Goal: Task Accomplishment & Management: Manage account settings

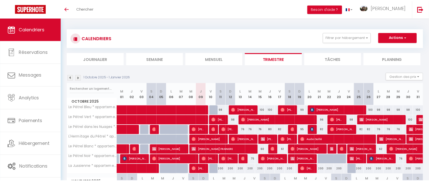
scroll to position [49, 0]
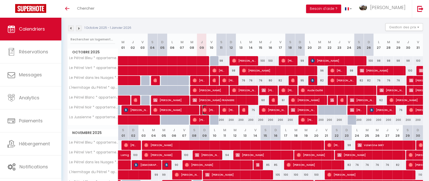
click at [208, 109] on span "[PERSON_NAME]" at bounding box center [209, 110] width 13 height 10
select select "OK"
select select "0"
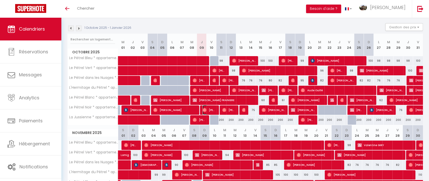
select select "1"
select select
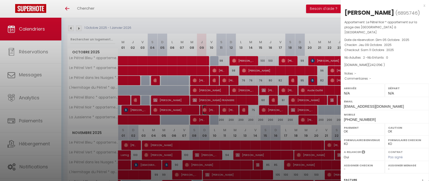
select select "6257"
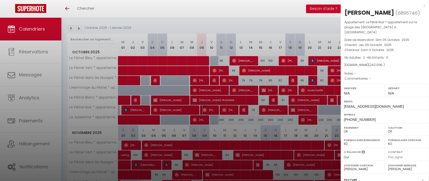
scroll to position [66, 0]
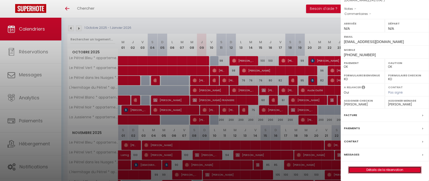
click at [373, 170] on link "Détails de la réservation" at bounding box center [385, 169] width 73 height 7
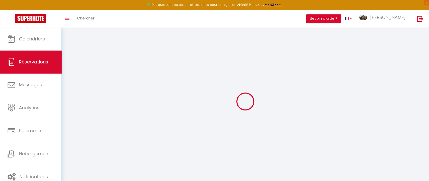
type input "[PERSON_NAME]"
type input "Raharison"
type input "[EMAIL_ADDRESS][DOMAIN_NAME]"
type input "[PHONE_NUMBER]"
select select
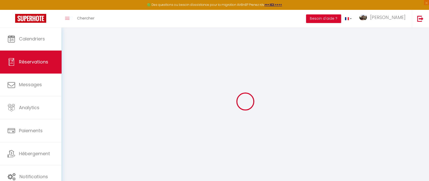
type input "41.940000000000005"
select select "7418"
select select "1"
select select
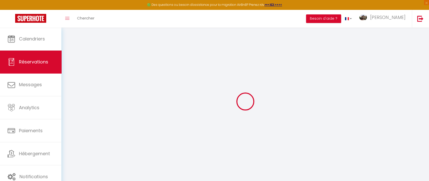
type input "2"
select select "12"
select select
type input "181"
checkbox input "false"
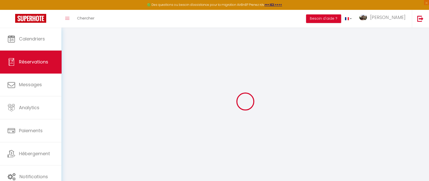
type input "0"
select select "1"
type input "0"
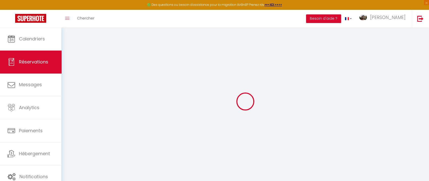
select select
select select "15"
checkbox input "false"
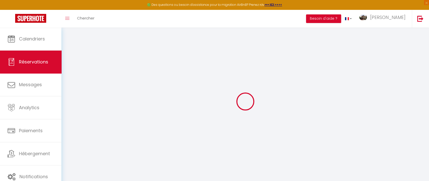
select select
checkbox input "false"
select select
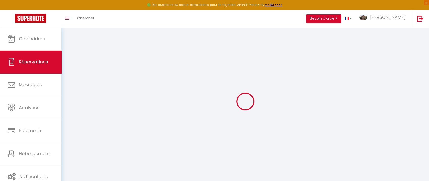
select select
checkbox input "false"
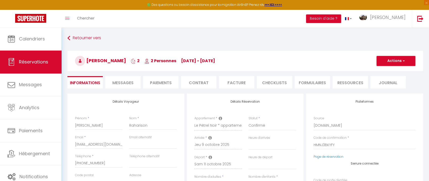
select select
type input "52"
type input "9.05"
select select
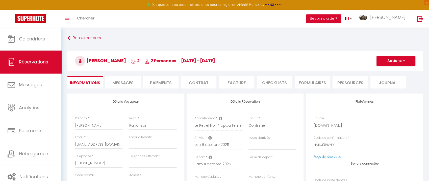
checkbox input "false"
select select
checkbox input "false"
select select
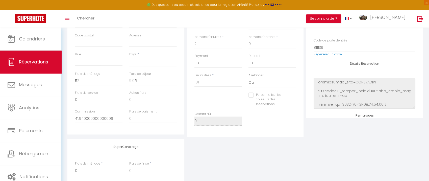
scroll to position [131, 0]
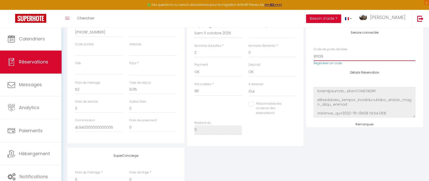
click at [317, 56] on input "811139" at bounding box center [365, 56] width 102 height 9
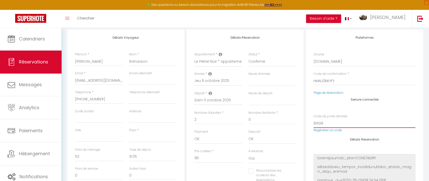
scroll to position [0, 0]
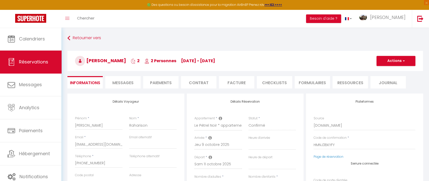
click at [122, 86] on li "Messages" at bounding box center [122, 82] width 35 height 12
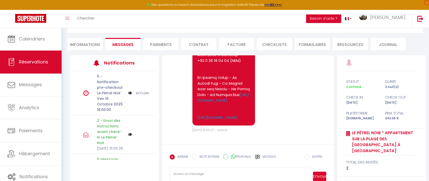
scroll to position [52, 0]
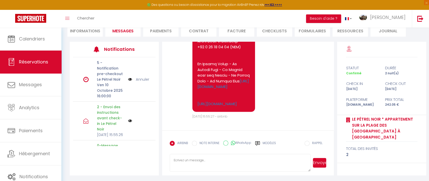
click at [211, 157] on textarea at bounding box center [240, 163] width 141 height 18
paste textarea "Bonjour [PERSON_NAME], Le Pétrel Noir est prêt à vous accueillir, vous pouvez a…"
click at [204, 161] on textarea "Bonjour [PERSON_NAME], Le Pétrel Noir est prêt à vous accueillir, vous pouvez a…" at bounding box center [240, 163] width 141 height 18
type textarea "Bonjour [PERSON_NAME], Le Pétrel Noir est prêt à vous accueillir, vous pouvez a…"
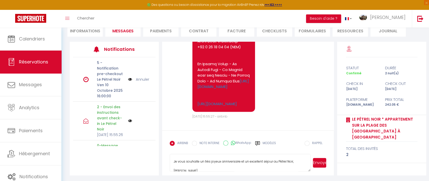
click at [321, 162] on button "Envoyer" at bounding box center [319, 163] width 13 height 10
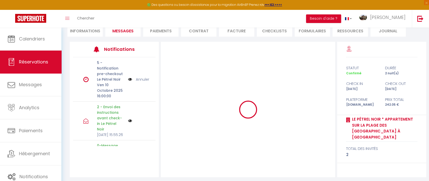
scroll to position [0, 0]
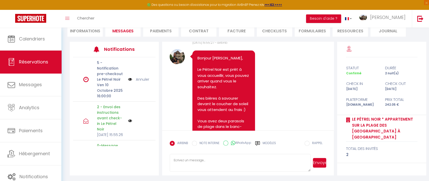
click at [374, 3] on div "🟢 Des questions ou besoin d'assistance pour la migration AirBnB? Prenez rdv >>>…" at bounding box center [214, 5] width 429 height 10
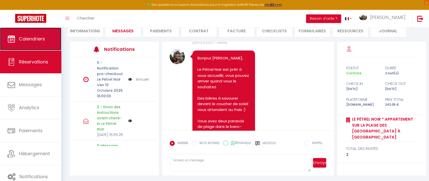
click at [40, 47] on link "Calendriers" at bounding box center [30, 39] width 61 height 23
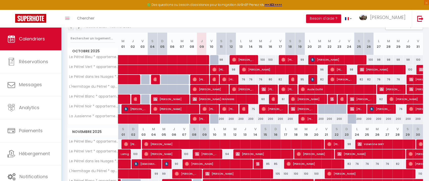
scroll to position [61, 0]
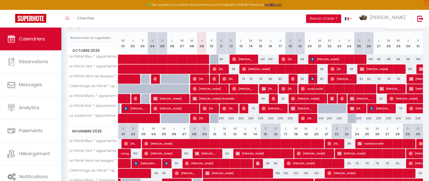
click at [254, 107] on div "75" at bounding box center [251, 108] width 10 height 9
type input "75"
type input "[DATE]"
type input "Mer 15 Octobre 2025"
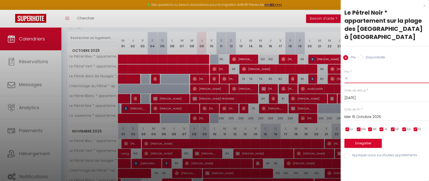
click at [352, 80] on input "75" at bounding box center [387, 78] width 85 height 9
type input "74"
click at [360, 143] on button "Enregistrer" at bounding box center [363, 143] width 37 height 9
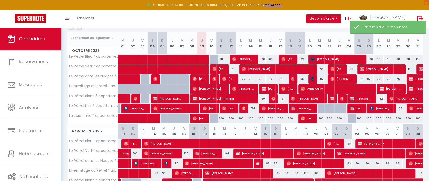
click at [401, 107] on div "76" at bounding box center [399, 108] width 10 height 9
type input "76"
type input "Mer 29 Octobre 2025"
type input "Jeu 30 Octobre 2025"
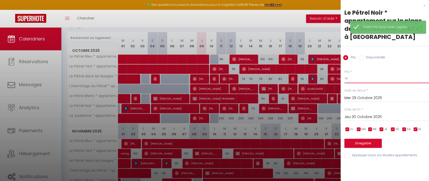
click at [366, 80] on input "76" at bounding box center [387, 78] width 85 height 9
type input "75"
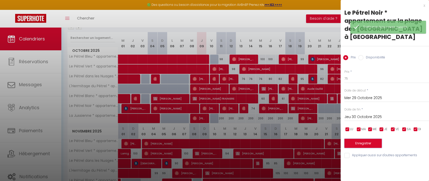
click at [361, 145] on button "Enregistrer" at bounding box center [363, 143] width 37 height 9
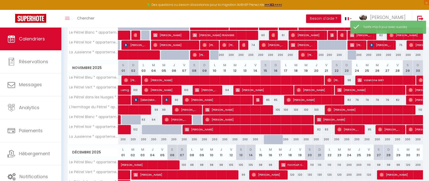
scroll to position [129, 0]
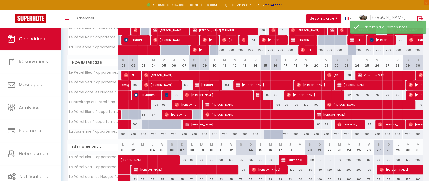
click at [136, 124] on div "102" at bounding box center [133, 124] width 10 height 9
type input "102"
type input "Dim 02 Novembre 2025"
type input "Lun 03 Novembre 2025"
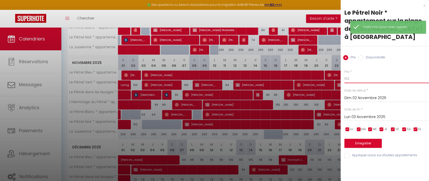
click at [352, 78] on input "102" at bounding box center [387, 78] width 85 height 9
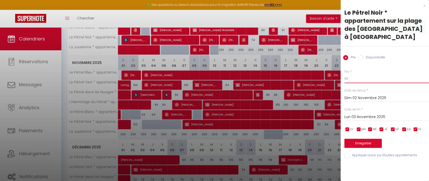
type input "101"
click at [360, 143] on button "Enregistrer" at bounding box center [363, 143] width 37 height 9
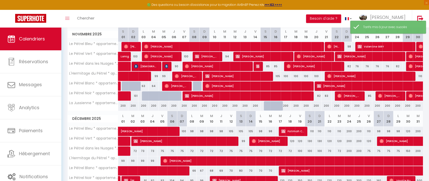
scroll to position [161, 0]
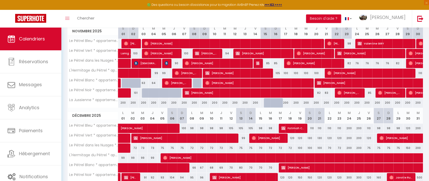
click at [320, 91] on div "82" at bounding box center [316, 92] width 10 height 9
type input "82"
type input "Jeu 20 Novembre 2025"
type input "Ven 21 Novembre 2025"
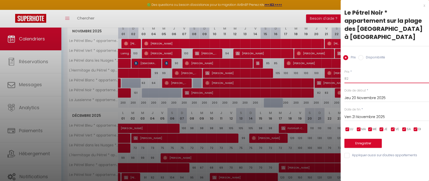
click at [360, 80] on input "82" at bounding box center [387, 78] width 85 height 9
type input "81"
click at [360, 144] on button "Enregistrer" at bounding box center [363, 143] width 37 height 9
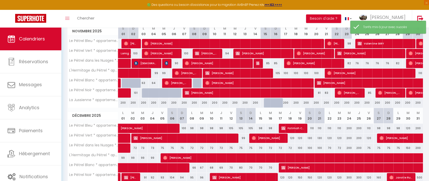
click at [327, 92] on div "83" at bounding box center [327, 92] width 10 height 9
type input "83"
type input "Ven 21 Novembre 2025"
type input "[DATE]"
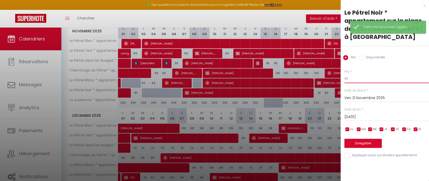
click at [355, 81] on input "83" at bounding box center [387, 78] width 85 height 9
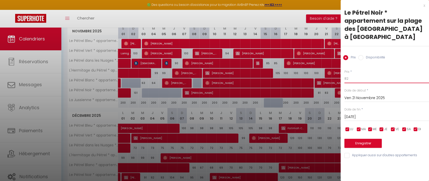
type input "82"
click at [363, 142] on button "Enregistrer" at bounding box center [363, 143] width 37 height 9
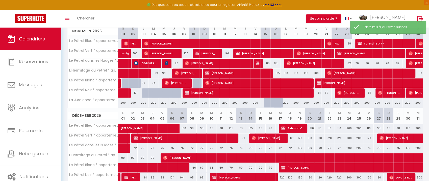
click at [370, 90] on div "85" at bounding box center [367, 92] width 10 height 9
type input "85"
type input "[DATE]"
type input "Mer 26 Novembre 2025"
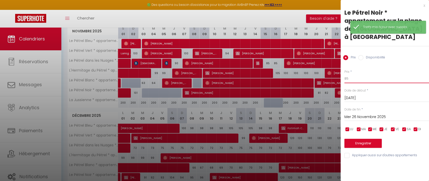
click at [357, 79] on input "85" at bounding box center [387, 78] width 85 height 9
type input "84"
click at [354, 141] on button "Enregistrer" at bounding box center [363, 143] width 37 height 9
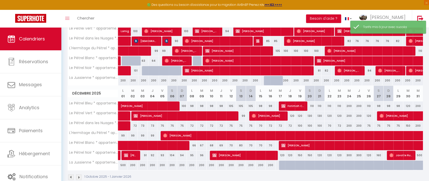
scroll to position [190, 0]
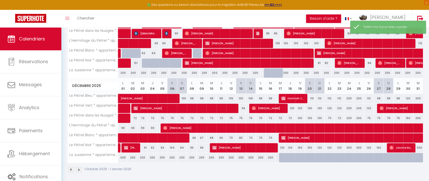
click at [145, 146] on div "91" at bounding box center [143, 147] width 10 height 9
type input "91"
type input "Mer 03 Décembre 2025"
type input "Jeu 04 Décembre 2025"
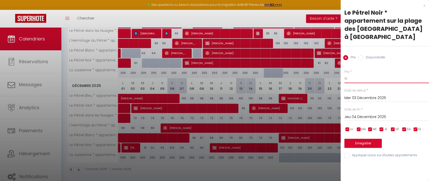
click at [348, 78] on input "91" at bounding box center [387, 78] width 85 height 9
type input "90"
click at [361, 141] on button "Enregistrer" at bounding box center [363, 143] width 37 height 9
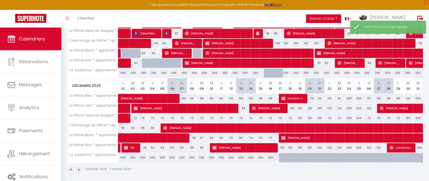
click at [152, 143] on div "92" at bounding box center [153, 147] width 10 height 9
type input "92"
type input "Jeu 04 Décembre 2025"
type input "Ven 05 Décembre 2025"
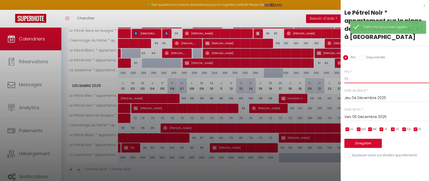
click at [355, 79] on input "92" at bounding box center [387, 78] width 85 height 9
type input "91"
click at [360, 142] on button "Enregistrer" at bounding box center [363, 143] width 37 height 9
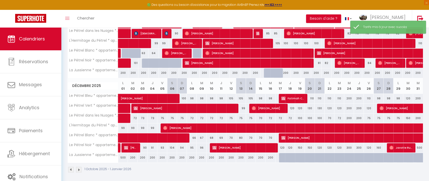
click at [163, 145] on div "93" at bounding box center [162, 147] width 10 height 9
type input "93"
type input "Ven 05 Décembre 2025"
type input "Sam 06 Décembre 2025"
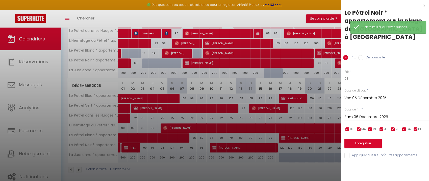
click at [364, 81] on input "93" at bounding box center [387, 78] width 85 height 9
type input "92"
click at [360, 143] on button "Enregistrer" at bounding box center [363, 143] width 37 height 9
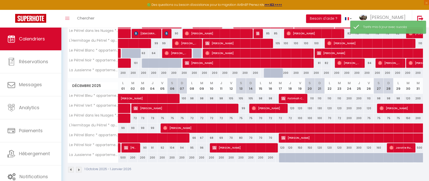
click at [173, 145] on div "104" at bounding box center [172, 147] width 10 height 9
type input "104"
type input "Sam 06 Décembre 2025"
type input "Dim 07 Décembre 2025"
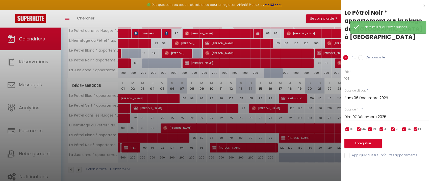
click at [367, 78] on input "104" at bounding box center [387, 78] width 85 height 9
type input "103"
click at [369, 144] on button "Enregistrer" at bounding box center [363, 143] width 37 height 9
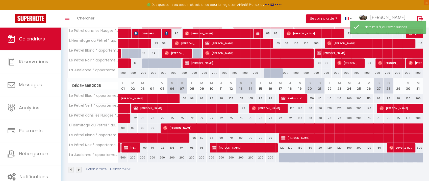
click at [182, 144] on div "94" at bounding box center [182, 147] width 10 height 9
type input "94"
type input "Dim 07 Décembre 2025"
type input "Lun 08 Décembre 2025"
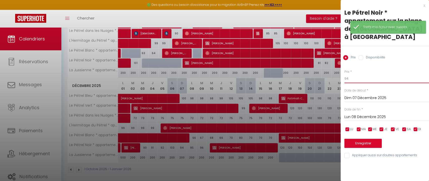
click at [369, 79] on input "94" at bounding box center [387, 78] width 85 height 9
type input "93"
click at [366, 145] on button "Enregistrer" at bounding box center [363, 143] width 37 height 9
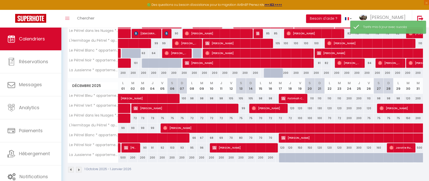
click at [194, 144] on div "95" at bounding box center [192, 147] width 10 height 9
type input "95"
type input "Lun 08 Décembre 2025"
type input "[DATE]"
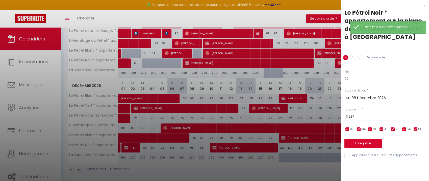
click at [357, 77] on input "95" at bounding box center [387, 78] width 85 height 9
type input "94"
click at [357, 145] on button "Enregistrer" at bounding box center [363, 143] width 37 height 9
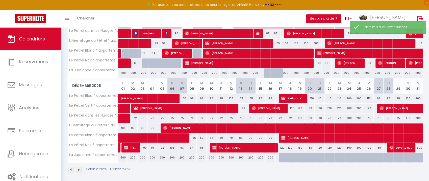
click at [203, 145] on div "96" at bounding box center [202, 147] width 10 height 9
type input "96"
type input "[DATE]"
type input "Mer 10 Décembre 2025"
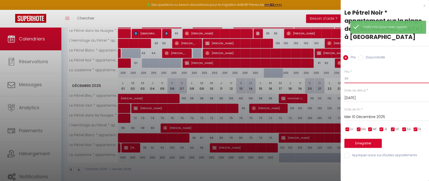
click at [356, 78] on input "96" at bounding box center [387, 78] width 85 height 9
type input "95"
click at [356, 142] on button "Enregistrer" at bounding box center [363, 143] width 37 height 9
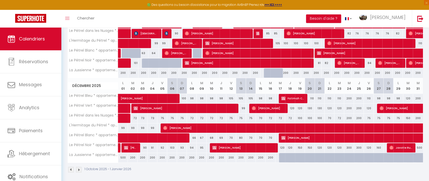
click at [79, 167] on img at bounding box center [79, 170] width 6 height 6
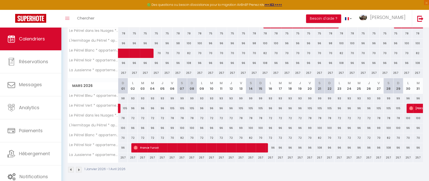
click at [69, 167] on img at bounding box center [71, 170] width 6 height 6
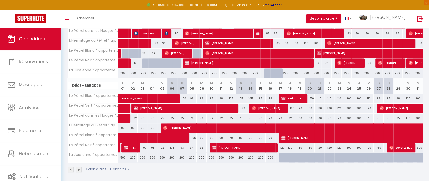
click at [79, 167] on img at bounding box center [79, 170] width 6 height 6
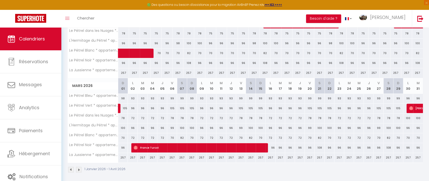
click at [79, 167] on img at bounding box center [79, 170] width 6 height 6
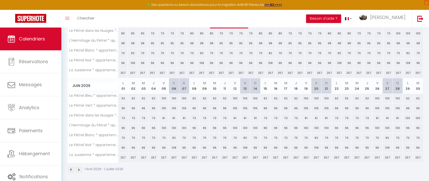
click at [79, 167] on img at bounding box center [79, 170] width 6 height 6
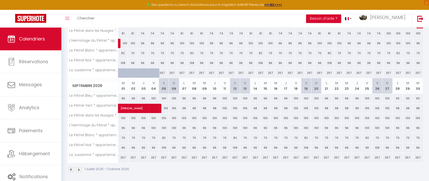
click at [79, 167] on img at bounding box center [79, 170] width 6 height 6
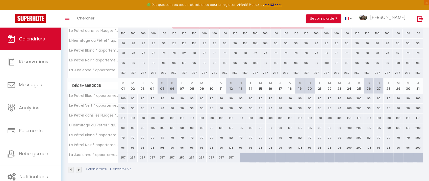
click at [79, 167] on img at bounding box center [79, 170] width 6 height 6
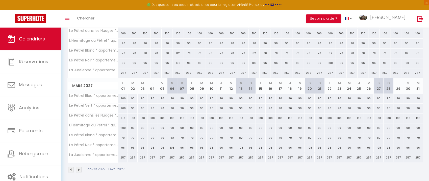
click at [79, 167] on img at bounding box center [79, 170] width 6 height 6
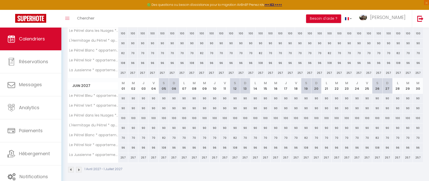
click at [79, 167] on img at bounding box center [79, 170] width 6 height 6
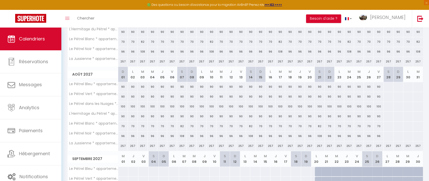
scroll to position [105, 0]
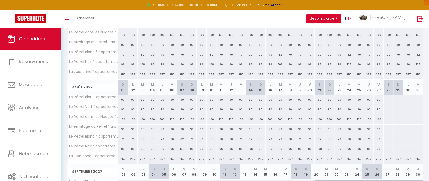
click at [390, 99] on div at bounding box center [388, 99] width 10 height 9
type input "[PERSON_NAME][DATE]"
type input "[DATE]"
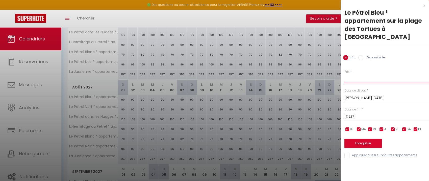
click at [366, 74] on input "Prix" at bounding box center [387, 78] width 85 height 9
type input "90"
click at [359, 139] on button "Enregistrer" at bounding box center [363, 143] width 37 height 9
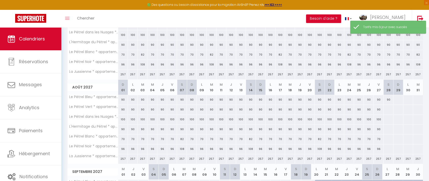
click at [389, 109] on div at bounding box center [388, 109] width 10 height 9
type input "[PERSON_NAME][DATE]"
type input "[DATE]"
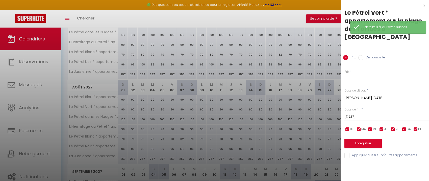
click at [354, 74] on input "Prix" at bounding box center [387, 78] width 85 height 9
type input "90"
click at [353, 139] on button "Enregistrer" at bounding box center [363, 143] width 37 height 9
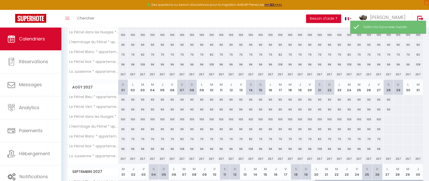
click at [389, 118] on div at bounding box center [388, 119] width 10 height 9
type input "[PERSON_NAME][DATE]"
type input "[DATE]"
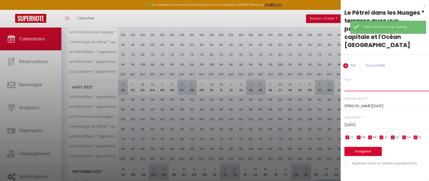
click at [371, 82] on input "Prix" at bounding box center [387, 86] width 85 height 9
type input "100"
click at [364, 147] on button "Enregistrer" at bounding box center [363, 151] width 37 height 9
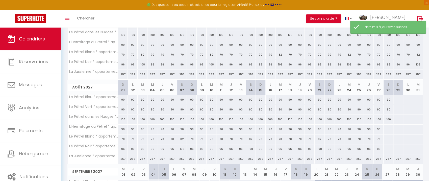
click at [390, 129] on div at bounding box center [388, 129] width 10 height 9
type input "[PERSON_NAME][DATE]"
type input "[DATE]"
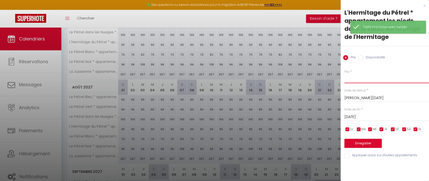
click at [364, 77] on input "Prix" at bounding box center [387, 78] width 85 height 9
type input "90"
click at [368, 142] on button "Enregistrer" at bounding box center [363, 143] width 37 height 9
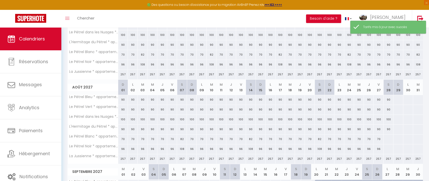
click at [389, 138] on div at bounding box center [388, 138] width 10 height 9
type input "[PERSON_NAME][DATE]"
type input "[DATE]"
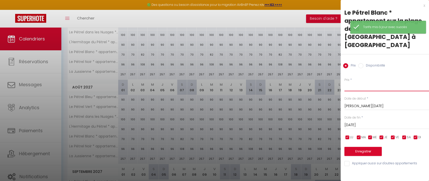
click at [367, 82] on input "Prix" at bounding box center [387, 86] width 85 height 9
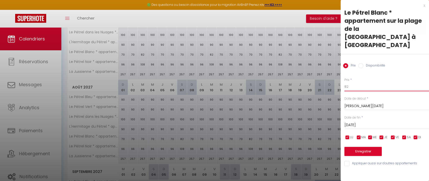
type input "82"
click at [361, 147] on button "Enregistrer" at bounding box center [363, 151] width 37 height 9
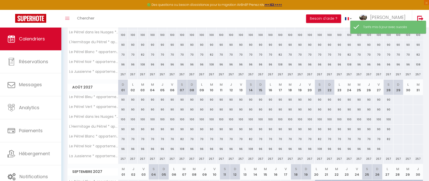
click at [389, 148] on div at bounding box center [388, 148] width 10 height 9
type input "[PERSON_NAME][DATE]"
type input "[DATE]"
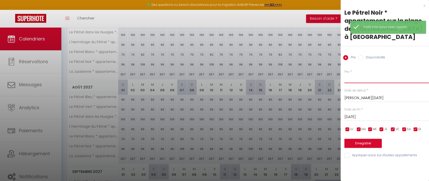
click at [360, 78] on input "Prix" at bounding box center [387, 78] width 85 height 9
type input "108"
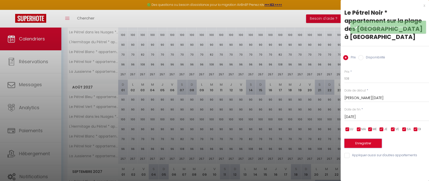
click at [364, 145] on button "Enregistrer" at bounding box center [363, 143] width 37 height 9
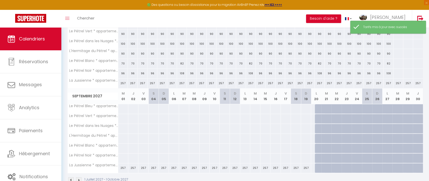
scroll to position [190, 0]
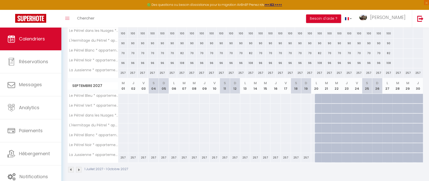
click at [69, 168] on img at bounding box center [71, 170] width 6 height 6
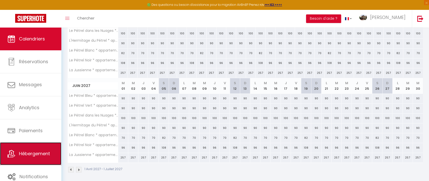
click at [46, 158] on link "Hébergement" at bounding box center [30, 153] width 61 height 23
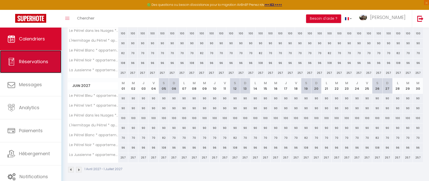
click at [36, 69] on link "Réservations" at bounding box center [30, 61] width 61 height 23
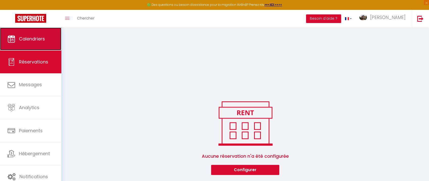
scroll to position [479, 0]
click at [34, 41] on span "Calendriers" at bounding box center [32, 39] width 26 height 6
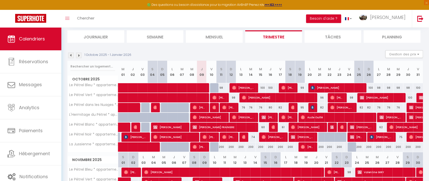
scroll to position [33, 0]
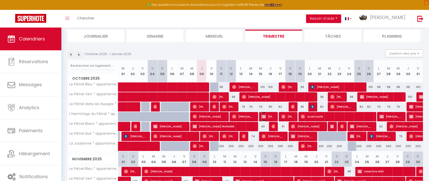
click at [268, 115] on span "[PERSON_NAME]" at bounding box center [268, 117] width 13 height 10
select select "OK"
select select "KO"
select select "0"
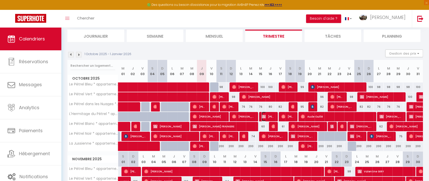
select select "1"
select select
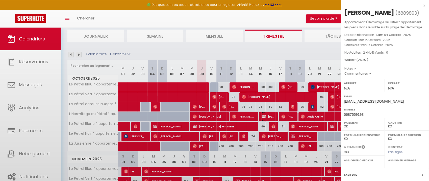
select select "35027"
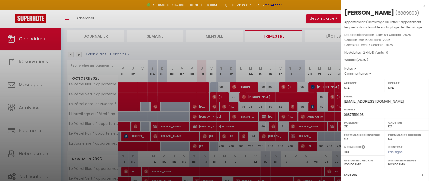
click at [268, 115] on div at bounding box center [214, 90] width 429 height 181
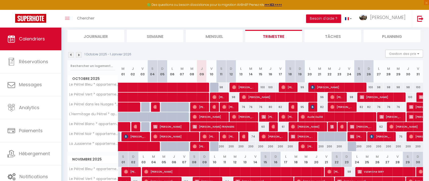
scroll to position [31, 0]
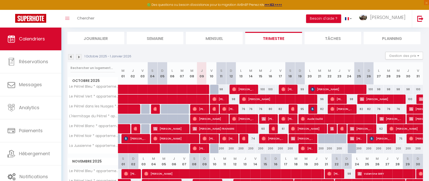
click at [80, 56] on img at bounding box center [79, 57] width 6 height 6
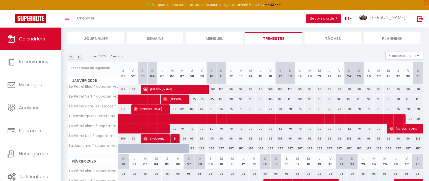
click at [71, 56] on img at bounding box center [71, 57] width 6 height 6
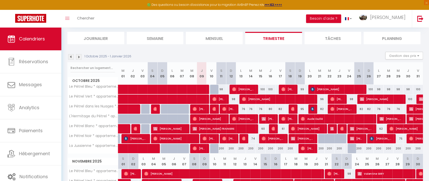
click at [80, 56] on img at bounding box center [79, 57] width 6 height 6
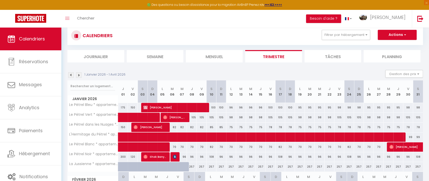
scroll to position [0, 0]
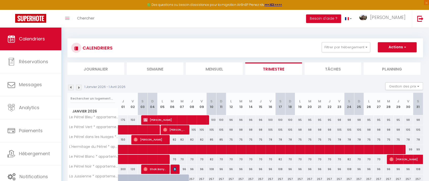
click at [71, 87] on img at bounding box center [71, 88] width 6 height 6
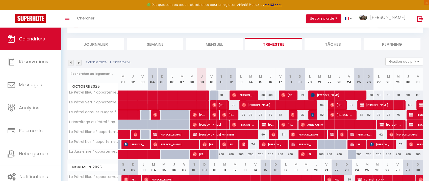
scroll to position [19, 0]
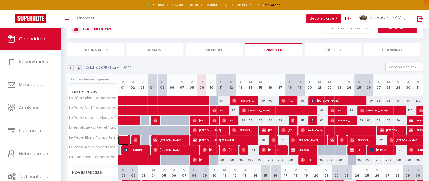
click at [123, 140] on link at bounding box center [123, 140] width 10 height 10
select select "OK"
select select "6257"
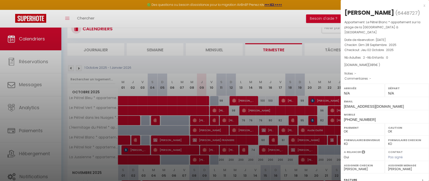
click at [135, 139] on div at bounding box center [214, 90] width 429 height 181
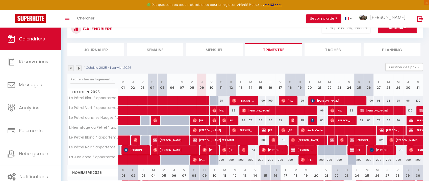
click at [137, 140] on div at bounding box center [135, 140] width 10 height 10
type input "87"
type input "Ven 03 Octobre 2025"
type input "[DATE]"
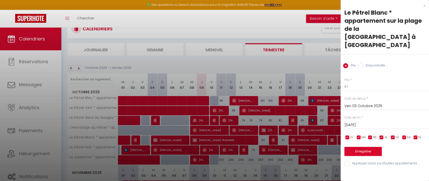
click at [135, 141] on div at bounding box center [214, 90] width 429 height 181
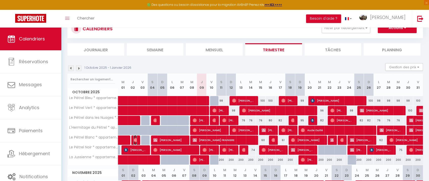
click at [135, 141] on span "[PERSON_NAME]" at bounding box center [135, 140] width 3 height 10
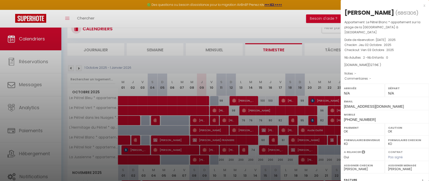
click at [162, 140] on div at bounding box center [214, 90] width 429 height 181
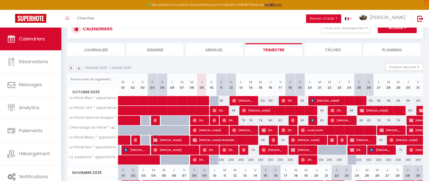
click at [162, 140] on span "[PERSON_NAME]" at bounding box center [169, 140] width 33 height 10
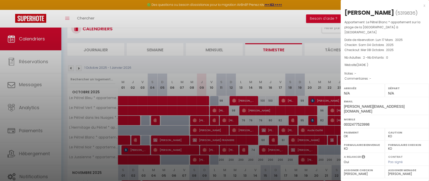
click at [230, 139] on div at bounding box center [214, 90] width 429 height 181
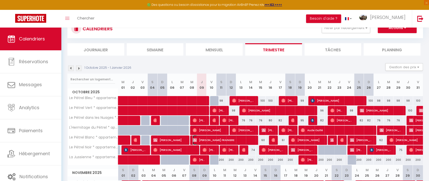
click at [230, 139] on span "[PERSON_NAME] FRAINIERE" at bounding box center [224, 140] width 62 height 10
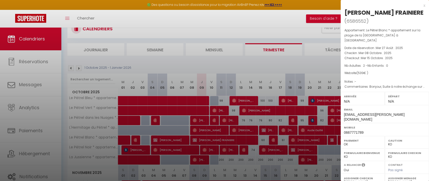
click at [274, 138] on div at bounding box center [214, 90] width 429 height 181
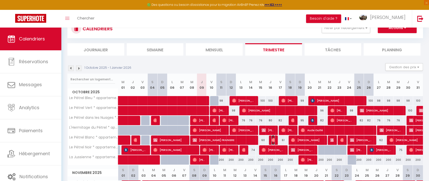
click at [274, 138] on img at bounding box center [274, 140] width 4 height 4
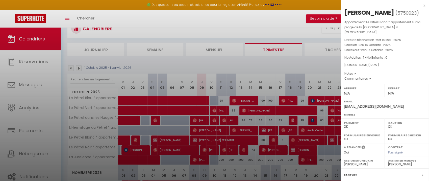
click at [302, 137] on div at bounding box center [214, 90] width 429 height 181
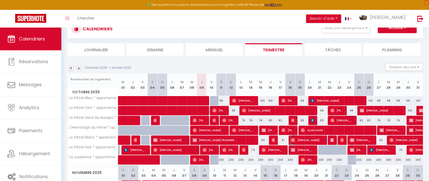
click at [302, 138] on span "[PERSON_NAME]" at bounding box center [307, 140] width 33 height 10
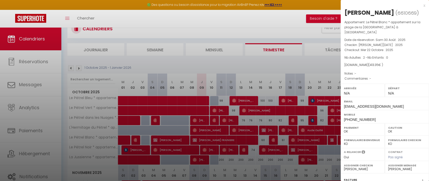
click at [334, 140] on div at bounding box center [214, 90] width 429 height 181
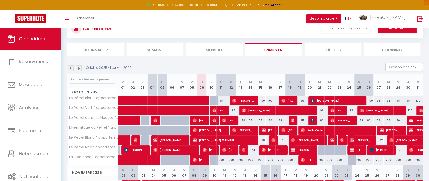
click at [334, 140] on div at bounding box center [333, 140] width 10 height 10
click at [332, 140] on img at bounding box center [332, 140] width 4 height 4
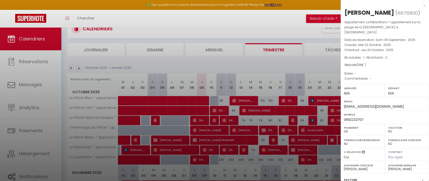
click at [299, 79] on div at bounding box center [214, 90] width 429 height 181
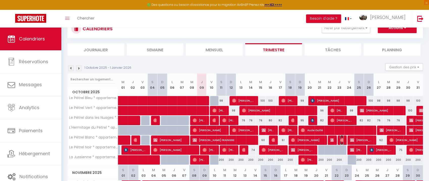
click at [342, 139] on img at bounding box center [342, 140] width 4 height 4
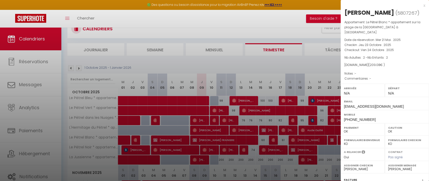
click at [203, 77] on div at bounding box center [214, 90] width 429 height 181
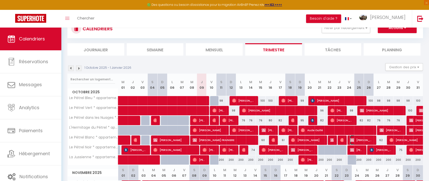
click at [363, 138] on span "[PERSON_NAME]" at bounding box center [361, 140] width 23 height 10
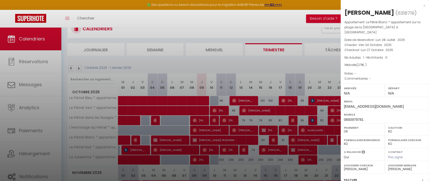
click at [276, 96] on div at bounding box center [214, 90] width 429 height 181
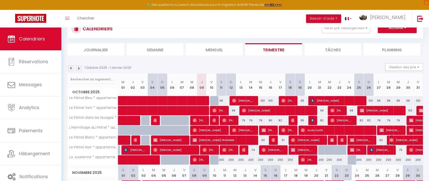
click at [396, 139] on span "[PERSON_NAME]" at bounding box center [413, 140] width 46 height 10
select select "OK"
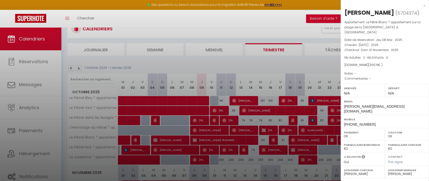
click at [161, 91] on div at bounding box center [214, 90] width 429 height 181
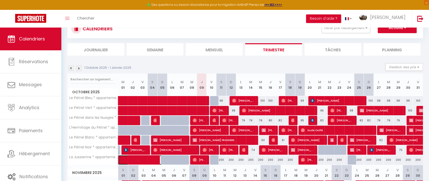
click at [145, 158] on span at bounding box center [147, 160] width 46 height 10
select select
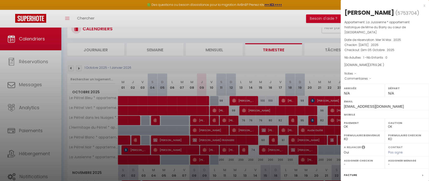
click at [141, 151] on div at bounding box center [214, 90] width 429 height 181
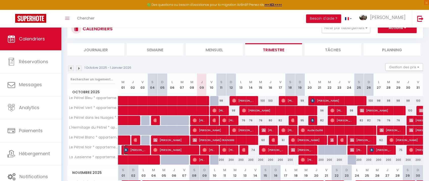
click at [141, 151] on span "[PERSON_NAME]" at bounding box center [135, 150] width 23 height 10
select select "KO"
select select "6257"
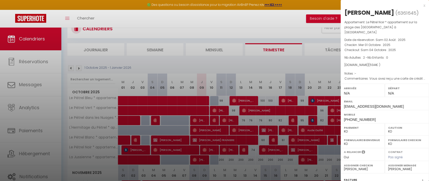
click at [181, 148] on div at bounding box center [214, 90] width 429 height 181
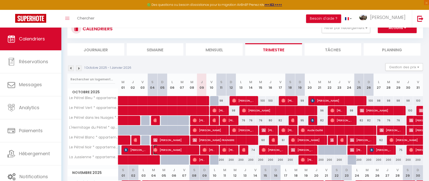
click at [181, 148] on span "[PERSON_NAME]" at bounding box center [174, 150] width 43 height 10
select select "OK"
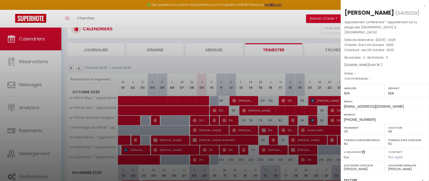
click at [206, 147] on div at bounding box center [214, 90] width 429 height 181
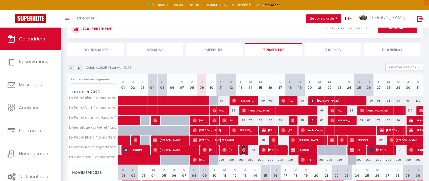
click at [243, 150] on img at bounding box center [244, 150] width 4 height 4
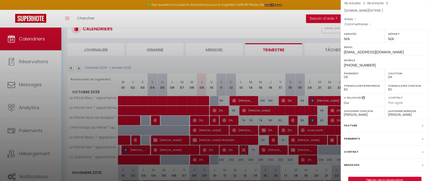
scroll to position [58, 0]
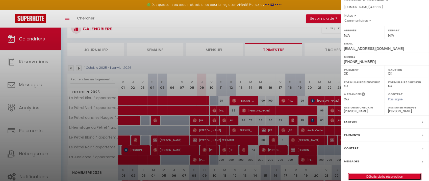
click at [373, 173] on link "Détails de la réservation" at bounding box center [385, 176] width 73 height 7
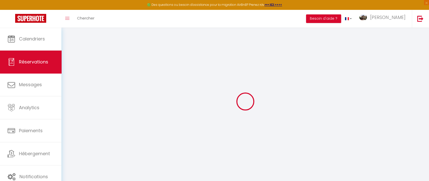
type input "Jolipre"
type input "Rosy"
type input "[EMAIL_ADDRESS][DOMAIN_NAME]"
type input "[PHONE_NUMBER]"
select select
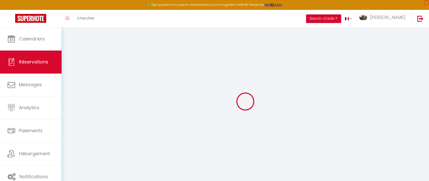
type input "25.74"
select select "7418"
select select "1"
select select
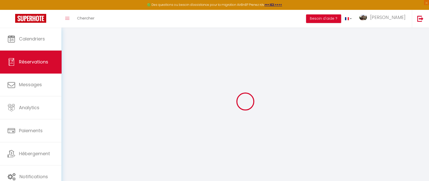
type input "2"
select select "12"
select select
type input "91"
checkbox input "false"
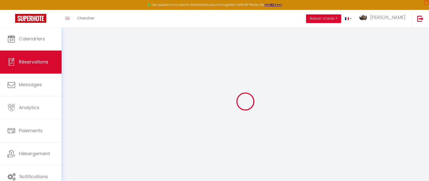
type input "0"
select select "1"
type input "0"
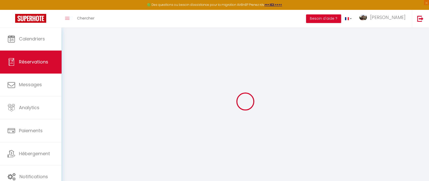
select select
select select "15"
checkbox input "false"
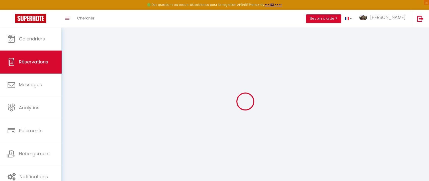
select select
checkbox input "false"
select select
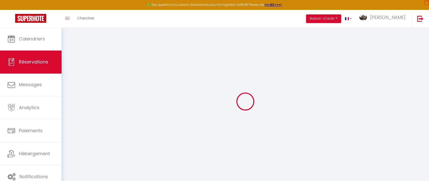
select select
checkbox input "false"
select select
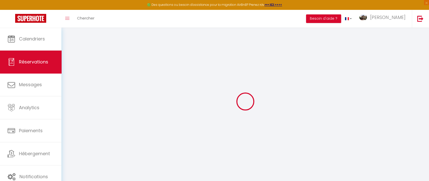
select select
checkbox input "false"
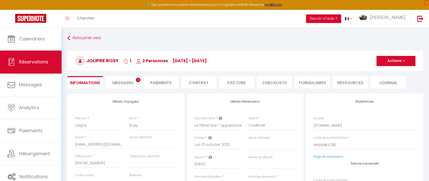
select select
type input "52"
type input "4.55"
select select
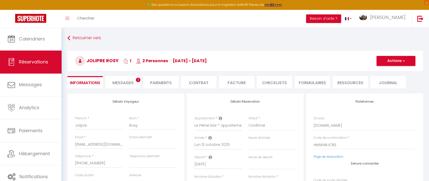
checkbox input "false"
select select
checkbox input "false"
select select
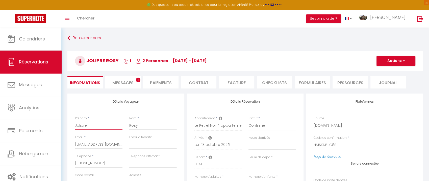
drag, startPoint x: 107, startPoint y: 125, endPoint x: 71, endPoint y: 120, distance: 35.5
click at [72, 119] on div "Prénom * Jolipre" at bounding box center [99, 125] width 54 height 19
click at [148, 126] on input "Rosy" at bounding box center [152, 125] width 47 height 9
paste input "Jolipre"
type input "RosyJolipre"
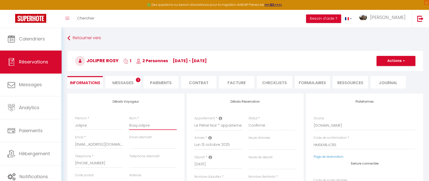
select select
checkbox input "false"
drag, startPoint x: 137, startPoint y: 125, endPoint x: 125, endPoint y: 125, distance: 12.1
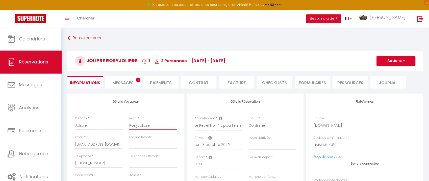
click at [125, 125] on div "Prénom * Jolipre Nom * RosyJolipre" at bounding box center [126, 125] width 108 height 19
drag, startPoint x: 104, startPoint y: 126, endPoint x: 62, endPoint y: 126, distance: 41.9
paste input "Rosy"
click at [386, 61] on button "Actions" at bounding box center [396, 61] width 39 height 10
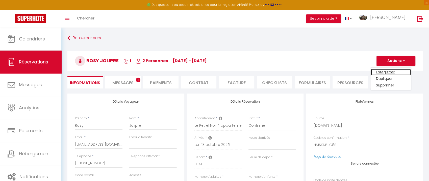
click at [379, 71] on link "Enregistrer" at bounding box center [391, 72] width 40 height 7
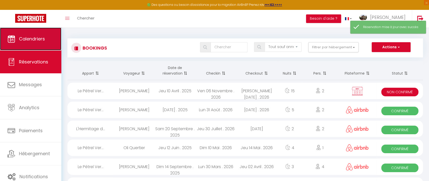
click at [43, 39] on span "Calendriers" at bounding box center [32, 39] width 26 height 6
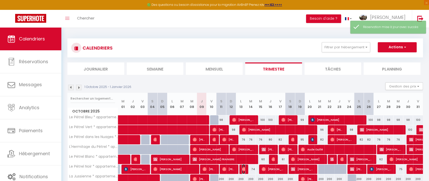
click at [244, 167] on img at bounding box center [244, 169] width 4 height 4
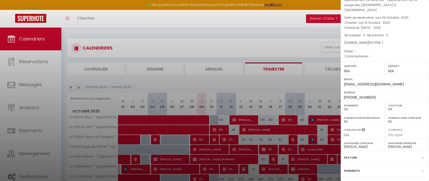
scroll to position [58, 0]
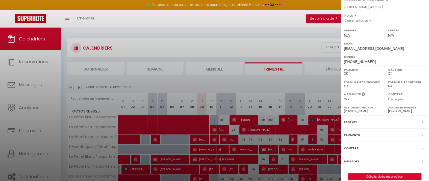
click at [372, 155] on div "Messages" at bounding box center [385, 161] width 88 height 13
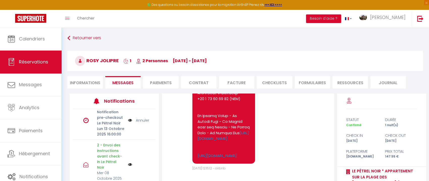
scroll to position [817, 0]
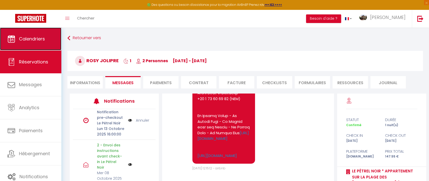
click at [42, 45] on link "Calendriers" at bounding box center [30, 39] width 61 height 23
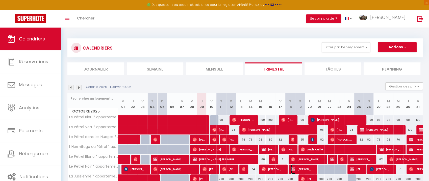
click at [304, 170] on span "[PERSON_NAME]" at bounding box center [302, 169] width 23 height 10
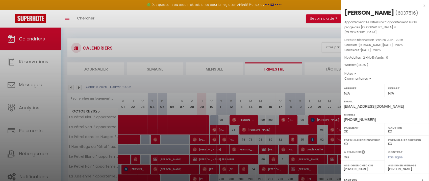
drag, startPoint x: 381, startPoint y: 13, endPoint x: 377, endPoint y: 22, distance: 9.8
click at [377, 17] on div "[PERSON_NAME]" at bounding box center [370, 13] width 50 height 8
copy div "[PERSON_NAME]"
click at [322, 120] on div at bounding box center [214, 90] width 429 height 181
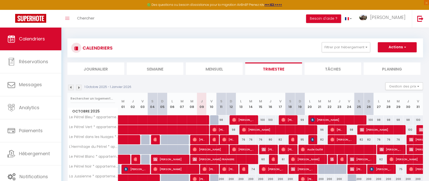
click at [326, 167] on div at bounding box center [330, 169] width 10 height 10
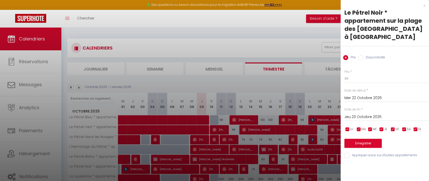
click at [333, 169] on div at bounding box center [214, 90] width 429 height 181
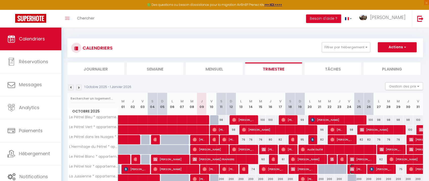
click at [352, 167] on img at bounding box center [352, 169] width 4 height 4
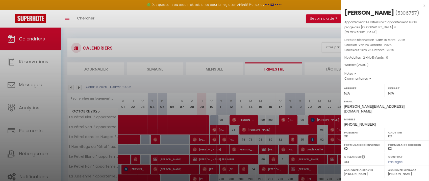
click at [318, 130] on div at bounding box center [214, 90] width 429 height 181
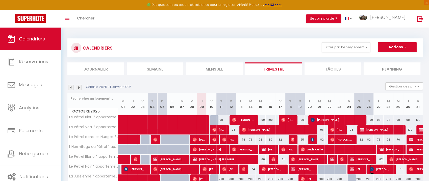
click at [378, 168] on span "[PERSON_NAME]" at bounding box center [381, 169] width 23 height 10
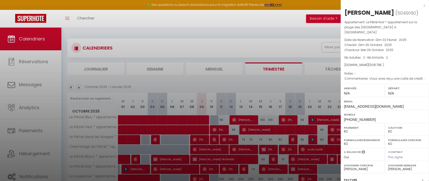
click at [300, 86] on div at bounding box center [214, 90] width 429 height 181
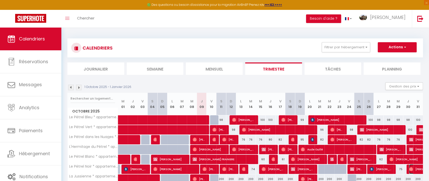
click at [417, 170] on span "[PERSON_NAME]" at bounding box center [426, 169] width 35 height 10
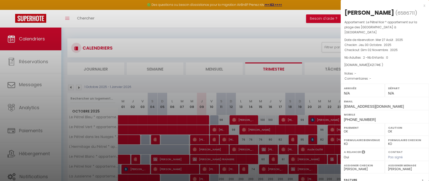
click at [163, 77] on div at bounding box center [214, 90] width 429 height 181
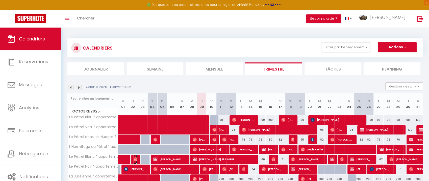
click at [136, 159] on img at bounding box center [136, 159] width 4 height 4
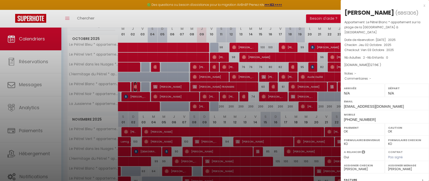
scroll to position [75, 0]
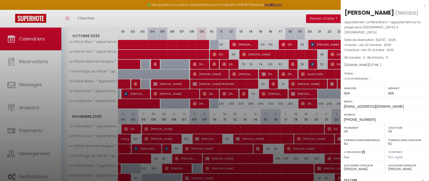
click at [218, 105] on div at bounding box center [214, 90] width 429 height 181
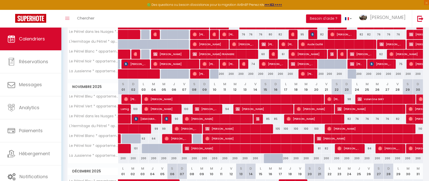
scroll to position [106, 0]
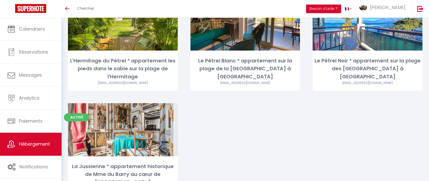
scroll to position [189, 0]
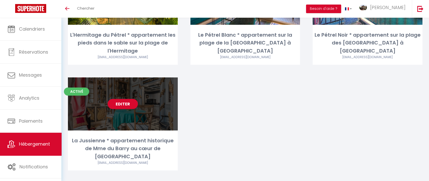
click at [134, 142] on div "La Jussienne * appartement historique de Mme du Barry au cœur de [GEOGRAPHIC_DA…" at bounding box center [123, 149] width 110 height 24
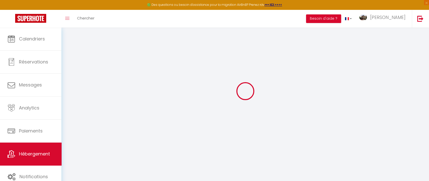
scroll to position [11, 0]
select select "1468-1308229"
select select "+ 20 %"
select select "+ 150 %"
select select "+ 70 %"
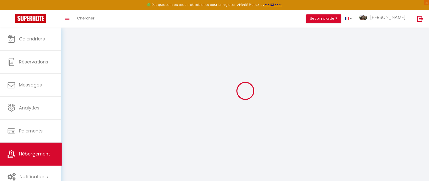
checkbox input "false"
checkbox input "true"
select select "15:00"
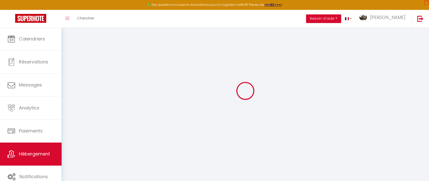
select select "23:45"
select select "11:00"
select select "15"
select select "well_reviewed_guests"
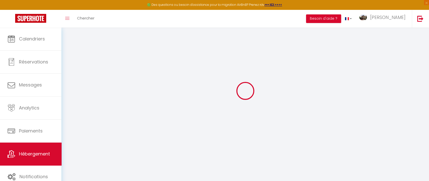
select select "EUR"
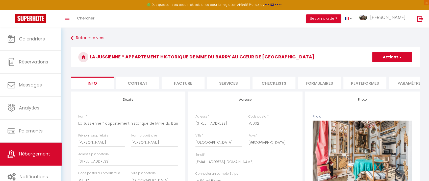
click at [357, 84] on li "Plateformes" at bounding box center [365, 83] width 43 height 12
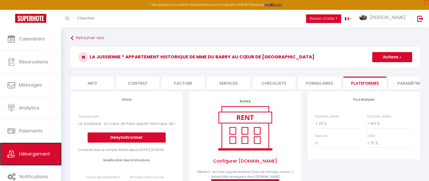
click at [47, 156] on link "Hébergement" at bounding box center [30, 153] width 61 height 23
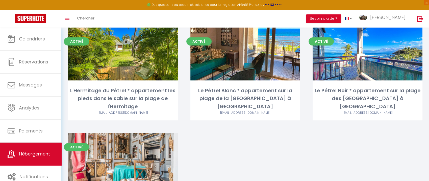
scroll to position [152, 0]
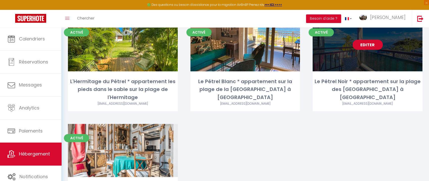
click at [366, 45] on link "Editer" at bounding box center [368, 45] width 30 height 10
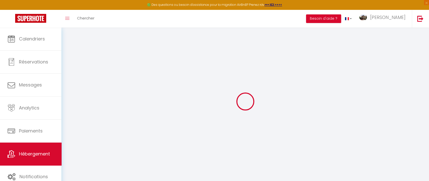
type input "Le Pétrel Noir * appartement sur la plage des [GEOGRAPHIC_DATA] à [GEOGRAPHIC_D…"
type input "[PERSON_NAME]"
type input "Adam de Villiers"
type input "2 bis, rue de La Jussienne"
type input "75002"
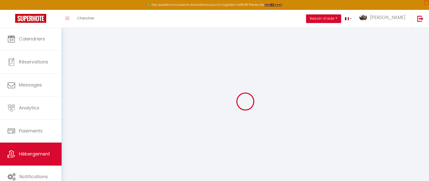
type input "Paris"
type input "75"
type input "30"
type input "49"
type input "500"
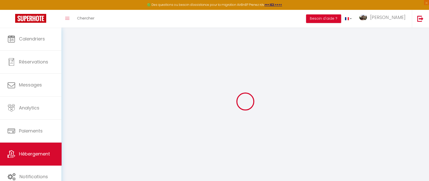
select select
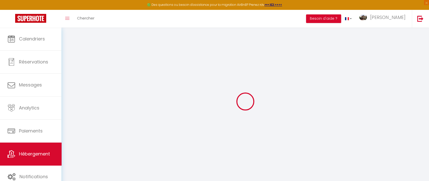
type input "[STREET_ADDRESS]"
type input "97434"
type input "[GEOGRAPHIC_DATA]"
select select "177"
type input "[EMAIL_ADDRESS][DOMAIN_NAME]"
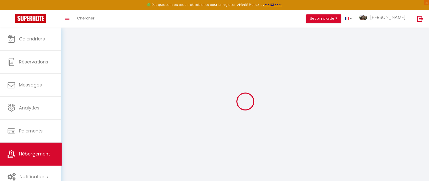
select select "1949"
checkbox input "false"
checkbox input "true"
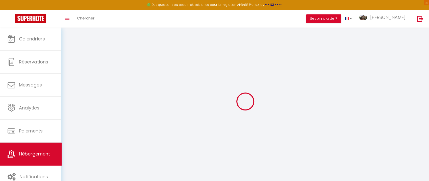
type input "0"
checkbox input "false"
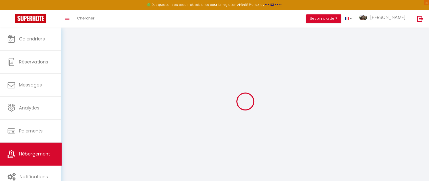
checkbox input "true"
select select "16:00"
select select "23:45"
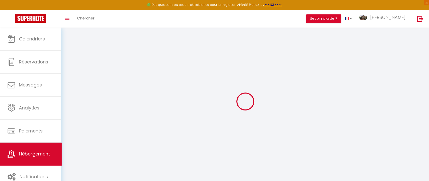
select select "12:00"
select select "15"
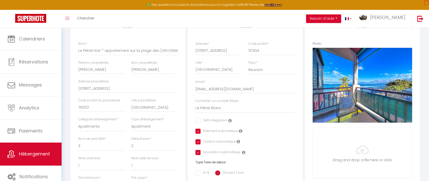
scroll to position [88, 0]
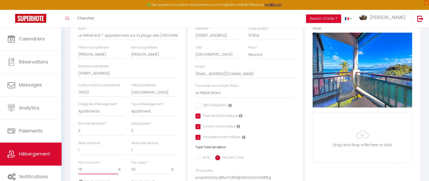
click at [105, 173] on input "75" at bounding box center [98, 169] width 40 height 9
type input "7"
checkbox input "false"
checkbox input "true"
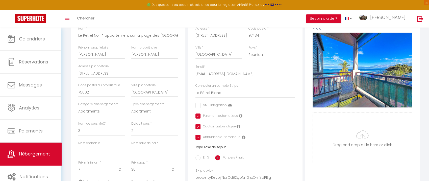
checkbox input "true"
type input "74"
checkbox input "false"
checkbox input "true"
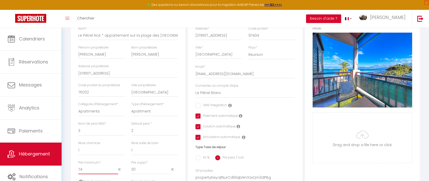
checkbox input "true"
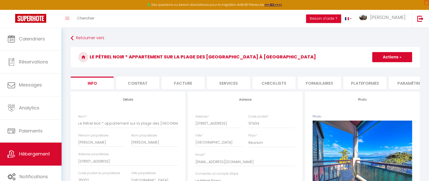
type input "74"
click at [384, 56] on button "Actions" at bounding box center [392, 57] width 40 height 10
click at [376, 69] on input "Enregistrer" at bounding box center [372, 68] width 19 height 5
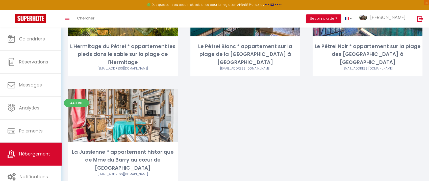
scroll to position [199, 0]
